Goal: Find specific page/section: Find specific page/section

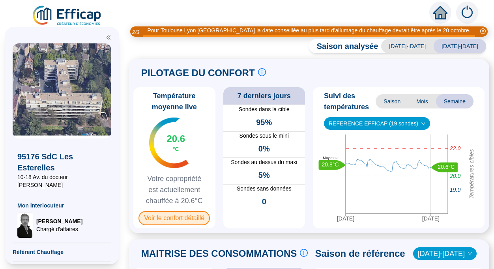
click at [157, 220] on span "Voir le confort détaillé" at bounding box center [173, 218] width 71 height 14
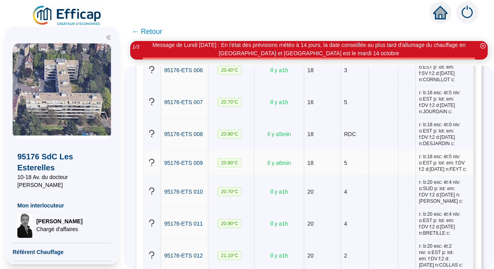
scroll to position [118, 0]
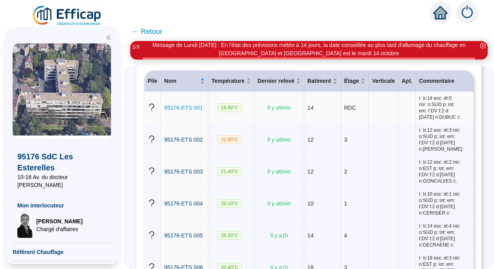
click at [187, 108] on span "95176-ETS 001" at bounding box center [183, 108] width 39 height 6
